Goal: Find specific page/section: Find specific page/section

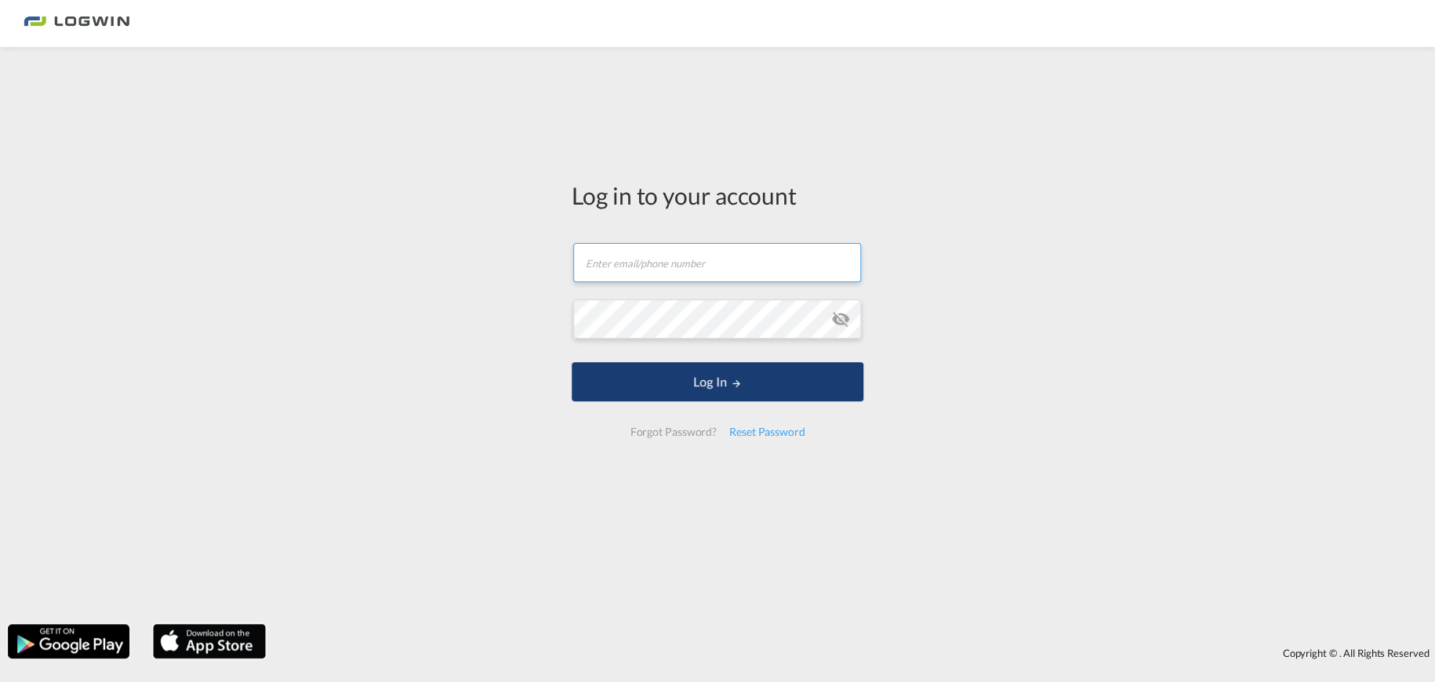
type input "[EMAIL_ADDRESS][PERSON_NAME][DOMAIN_NAME]"
click at [709, 375] on button "Log In" at bounding box center [718, 381] width 292 height 39
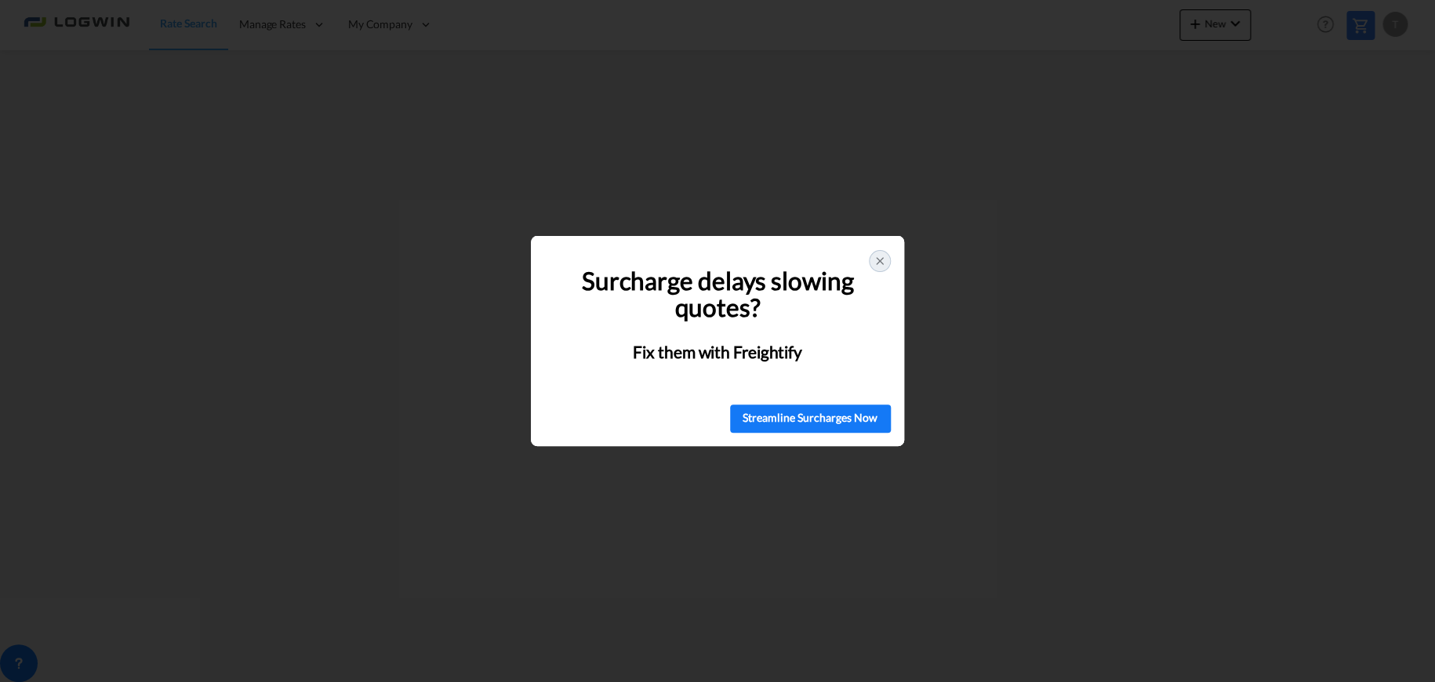
click at [878, 258] on icon at bounding box center [880, 261] width 13 height 13
